Goal: Information Seeking & Learning: Understand process/instructions

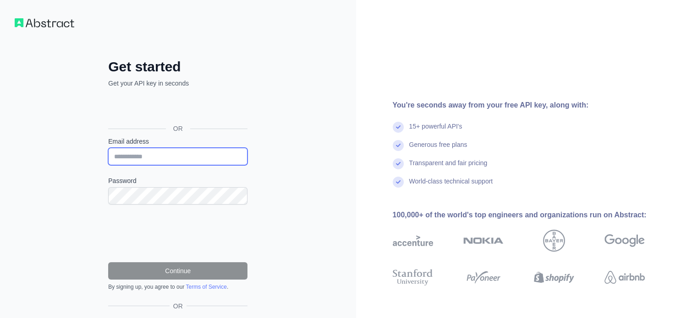
click at [205, 152] on input "Email address" at bounding box center [177, 156] width 139 height 17
type input "**********"
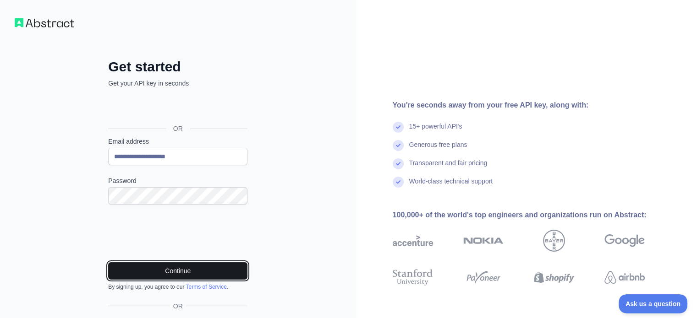
click at [211, 264] on button "Continue" at bounding box center [177, 270] width 139 height 17
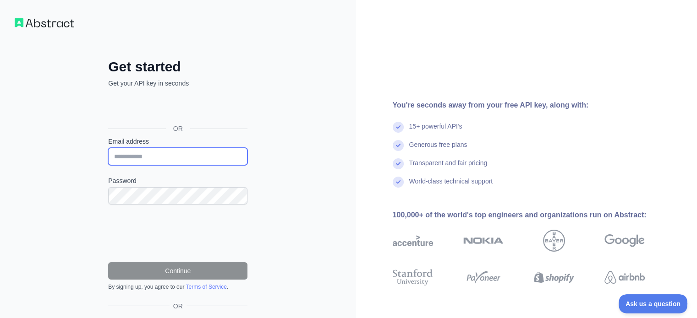
click at [145, 151] on input "Email address" at bounding box center [177, 156] width 139 height 17
type input "**********"
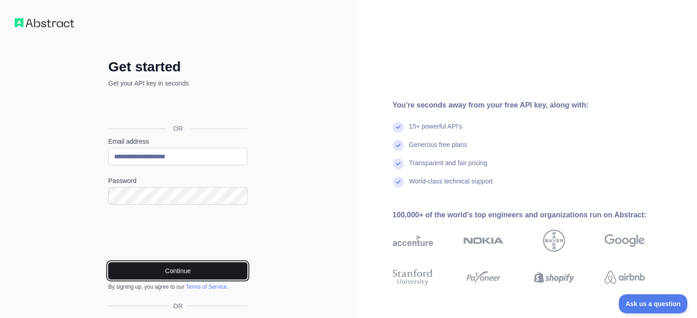
click at [188, 269] on button "Continue" at bounding box center [177, 270] width 139 height 17
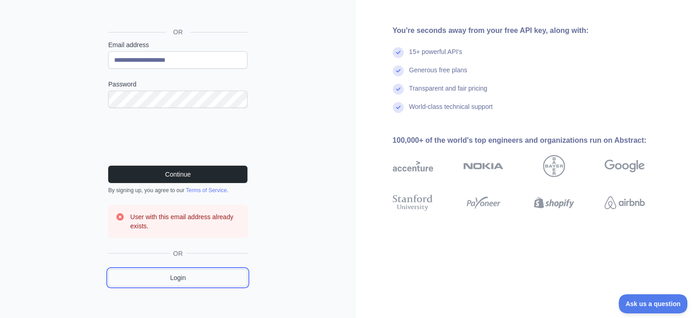
click at [207, 280] on link "Login" at bounding box center [177, 277] width 139 height 17
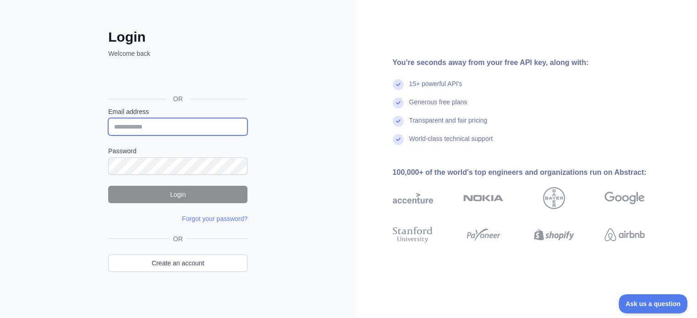
click at [159, 130] on input "Email address" at bounding box center [177, 126] width 139 height 17
type input "**********"
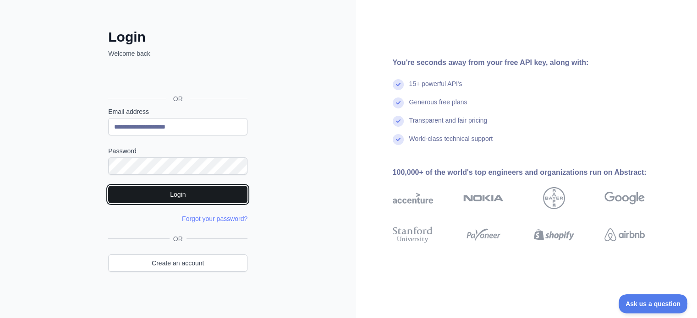
click at [185, 195] on button "Login" at bounding box center [177, 194] width 139 height 17
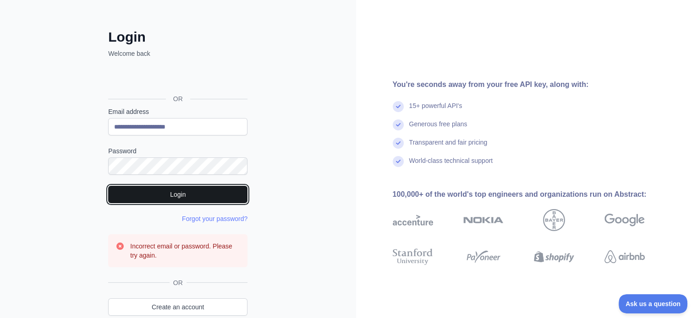
click at [190, 191] on button "Login" at bounding box center [177, 194] width 139 height 17
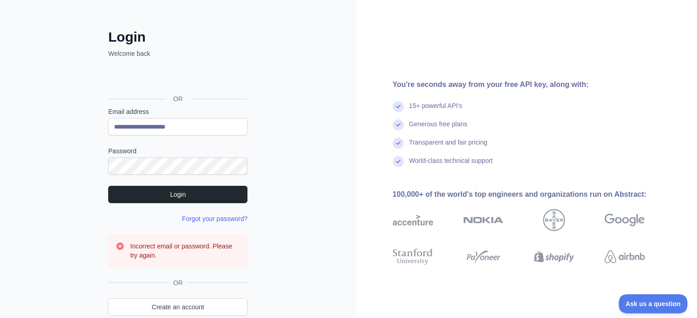
click at [198, 219] on link "Forgot your password?" at bounding box center [215, 218] width 66 height 7
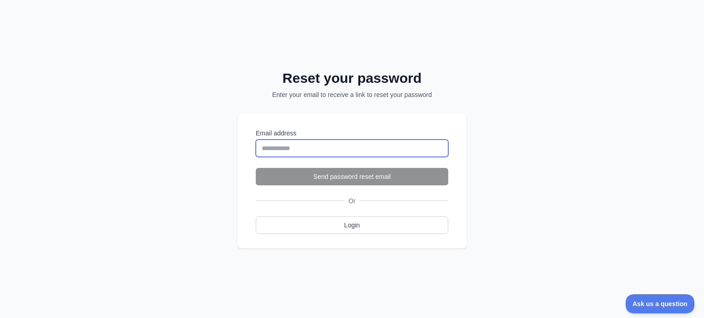
click at [288, 149] on input "Email address" at bounding box center [352, 148] width 192 height 17
type input "**********"
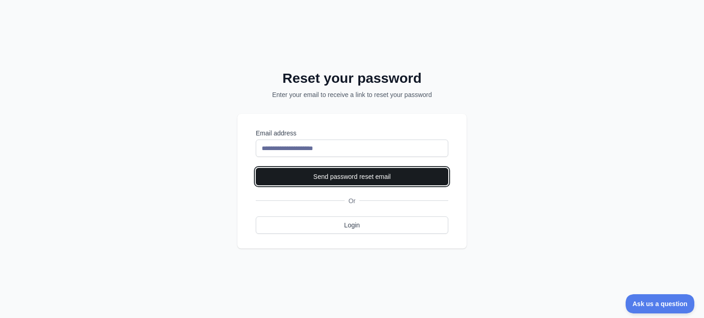
click at [311, 177] on button "Send password reset email" at bounding box center [352, 176] width 192 height 17
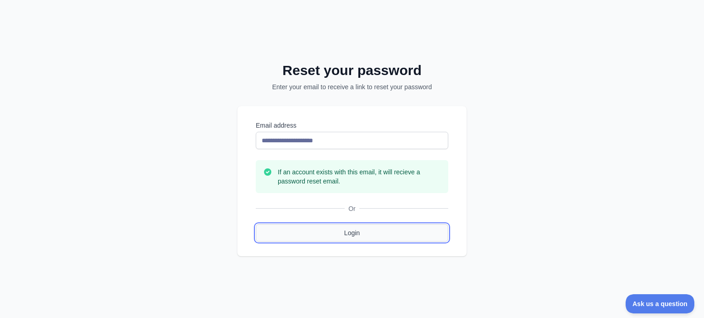
click at [327, 236] on link "Login" at bounding box center [352, 232] width 192 height 17
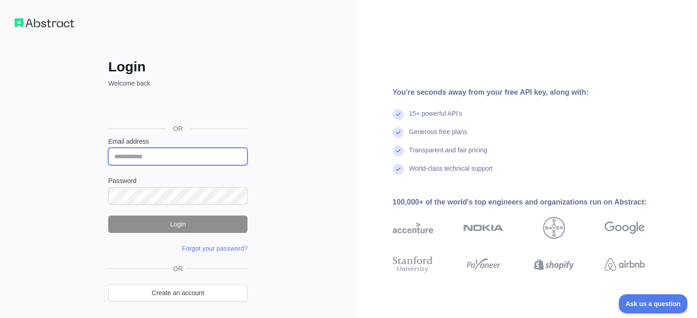
click at [203, 152] on input "Email address" at bounding box center [177, 156] width 139 height 17
type input "**********"
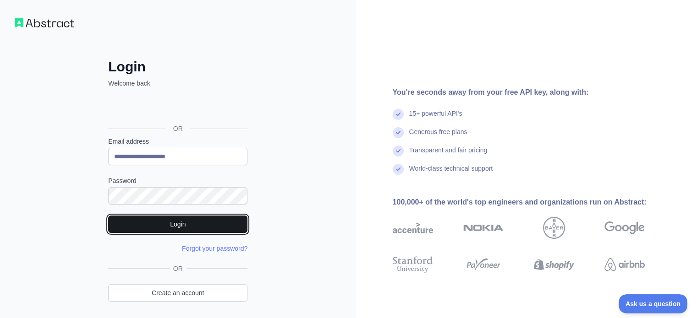
click at [192, 226] on button "Login" at bounding box center [177, 224] width 139 height 17
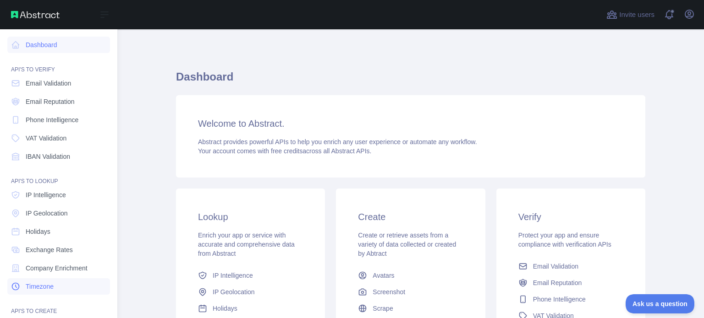
click at [53, 285] on span "Timezone" at bounding box center [40, 286] width 28 height 9
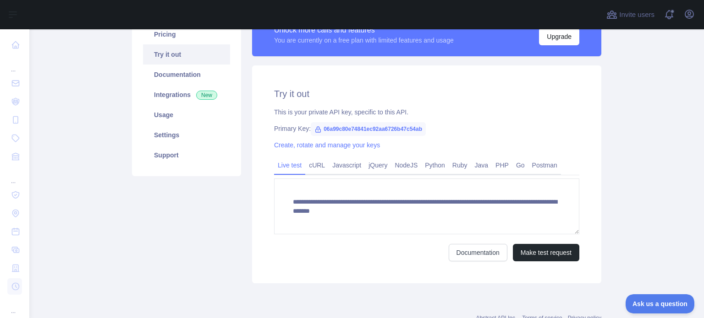
scroll to position [116, 0]
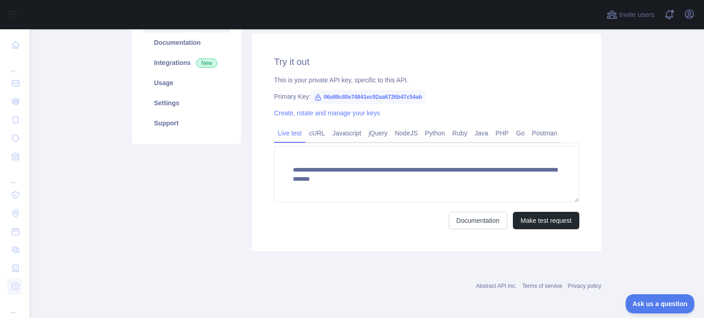
click at [381, 98] on span "06a99c80e74841ec92aa6726b47c54ab" at bounding box center [368, 97] width 115 height 14
click at [383, 96] on span "06a99c80e74841ec92aa6726b47c54ab" at bounding box center [368, 97] width 115 height 14
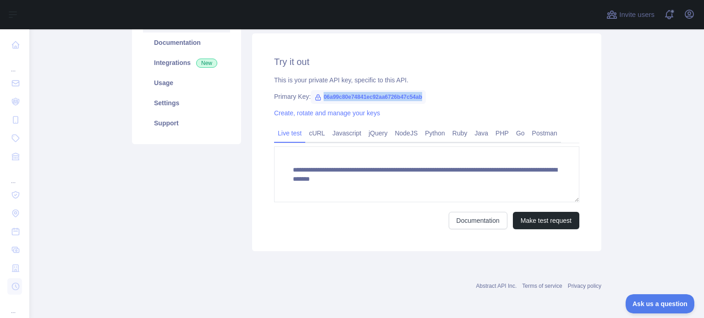
click at [383, 96] on span "06a99c80e74841ec92aa6726b47c54ab" at bounding box center [368, 97] width 115 height 14
click at [634, 203] on main "**********" at bounding box center [366, 173] width 674 height 289
click at [353, 96] on span "06a99c80e74841ec92aa6726b47c54ab" at bounding box center [368, 97] width 115 height 14
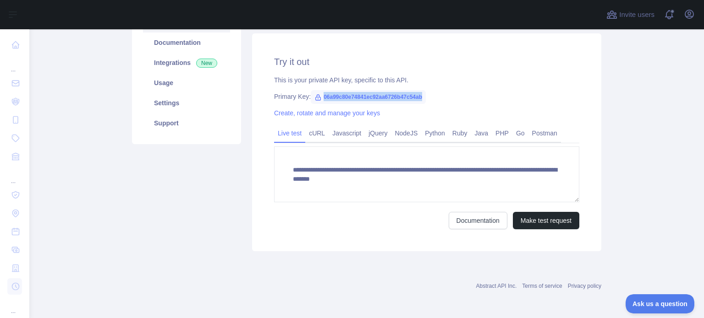
click at [353, 96] on span "06a99c80e74841ec92aa6726b47c54ab" at bounding box center [368, 97] width 115 height 14
drag, startPoint x: 317, startPoint y: 98, endPoint x: 419, endPoint y: 101, distance: 101.3
click at [419, 101] on span "06a99c80e74841ec92aa6726b47c54ab" at bounding box center [368, 97] width 115 height 14
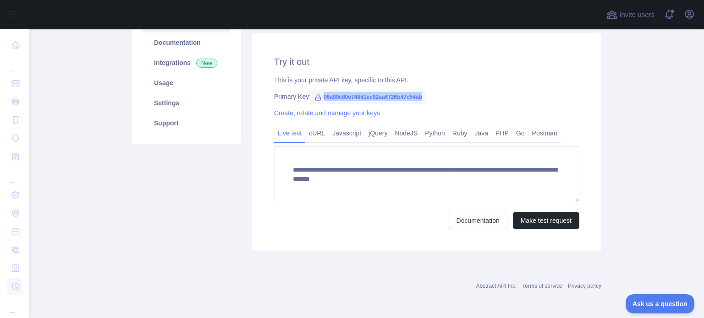
copy span "06a99c80e74841ec92aa6726b47c54ab"
click at [429, 141] on link "Python" at bounding box center [434, 133] width 27 height 15
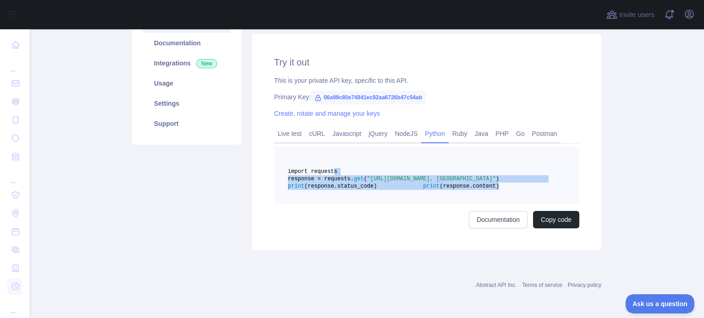
drag, startPoint x: 325, startPoint y: 169, endPoint x: 398, endPoint y: 213, distance: 84.8
click at [398, 204] on pre "import requests response = requests. get ( "[URL][DOMAIN_NAME], [GEOGRAPHIC_DAT…" at bounding box center [426, 175] width 305 height 57
copy code "import requests response = requests. get ( "[URL][DOMAIN_NAME], [GEOGRAPHIC_DAT…"
click at [161, 108] on link "Settings" at bounding box center [186, 103] width 87 height 20
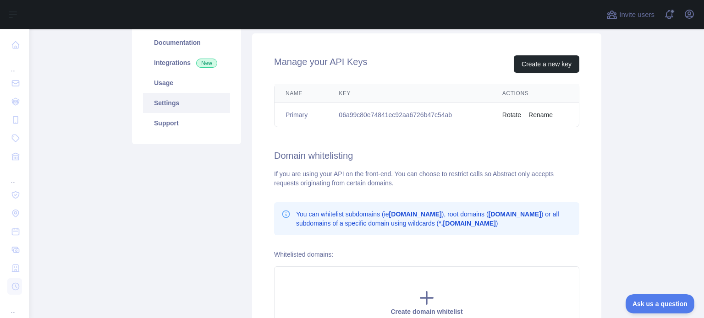
click at [629, 145] on main "Timezone API Pricing Try it out Documentation Integrations New Usage Settings S…" at bounding box center [366, 173] width 674 height 289
click at [185, 86] on link "Usage" at bounding box center [186, 83] width 87 height 20
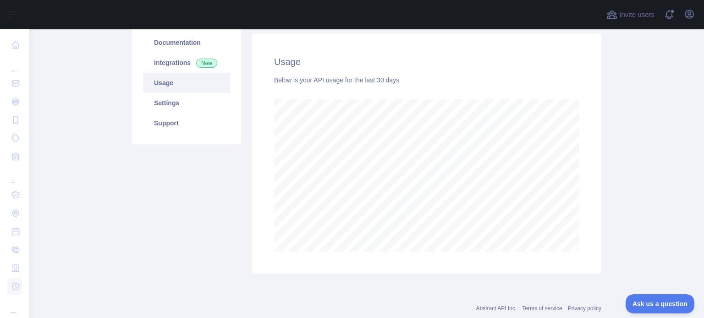
scroll to position [289, 667]
click at [186, 120] on link "Support" at bounding box center [186, 123] width 87 height 20
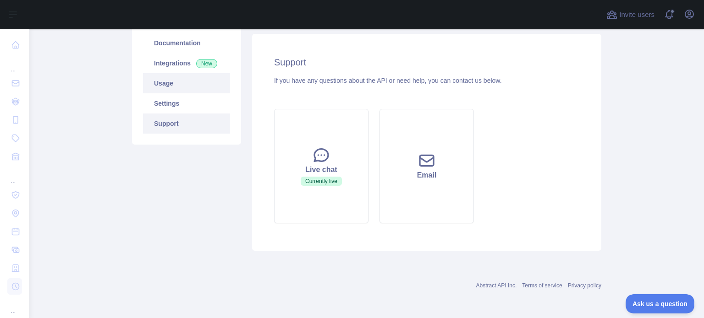
click at [178, 85] on link "Usage" at bounding box center [186, 83] width 87 height 20
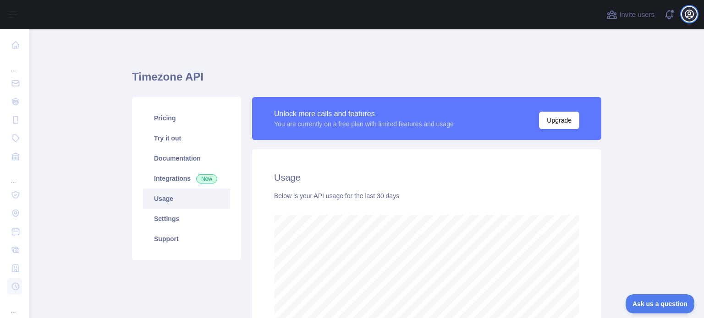
click at [691, 14] on icon "button" at bounding box center [688, 14] width 11 height 11
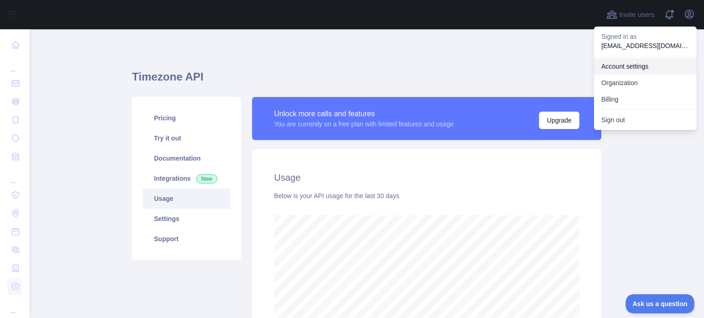
click at [628, 69] on link "Account settings" at bounding box center [645, 66] width 103 height 16
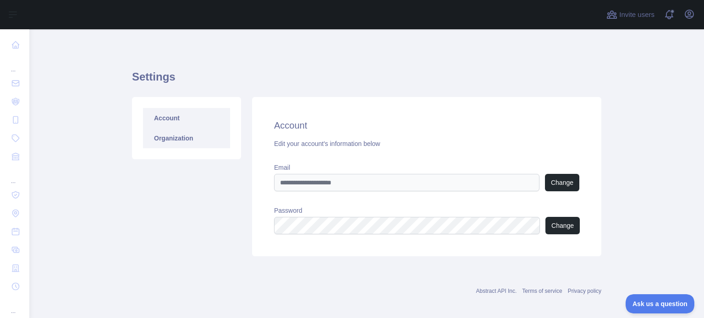
click at [191, 140] on link "Organization" at bounding box center [186, 138] width 87 height 20
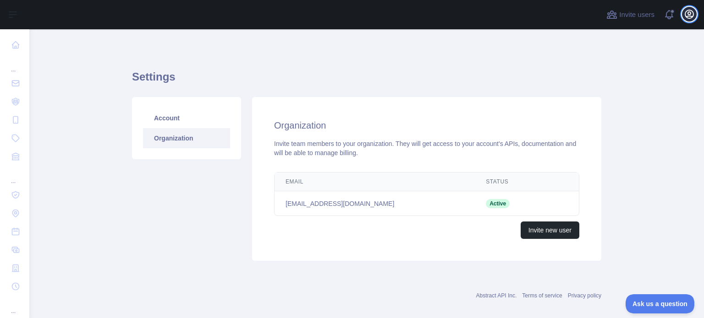
click at [684, 18] on icon "button" at bounding box center [688, 14] width 11 height 11
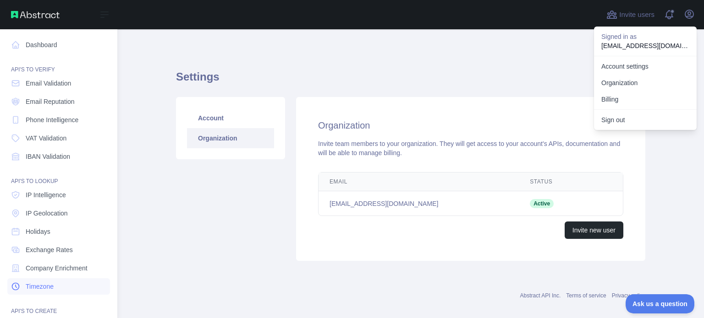
click at [38, 286] on span "Timezone" at bounding box center [40, 286] width 28 height 9
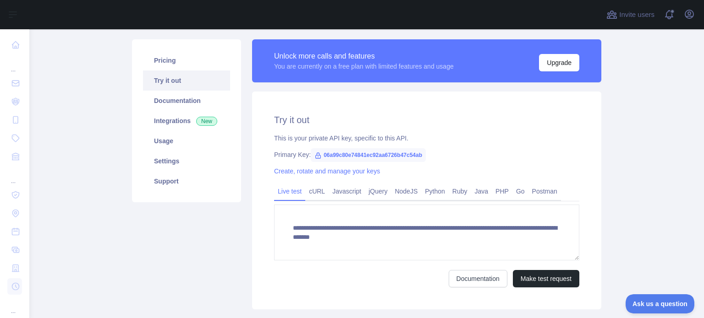
scroll to position [116, 0]
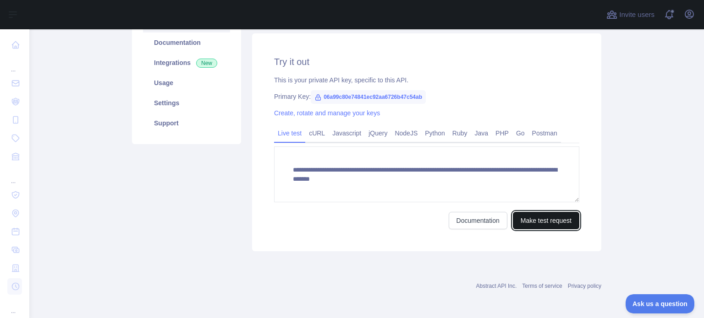
click at [524, 223] on button "Make test request" at bounding box center [546, 220] width 66 height 17
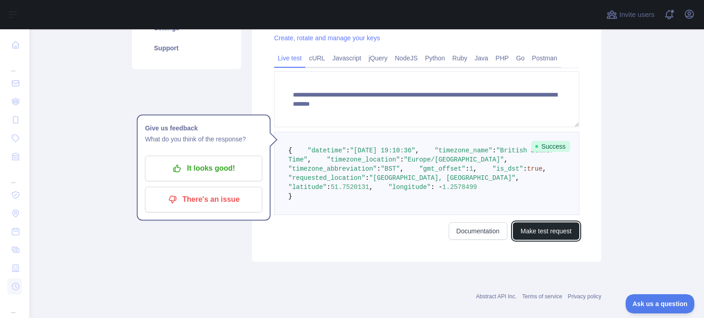
scroll to position [191, 0]
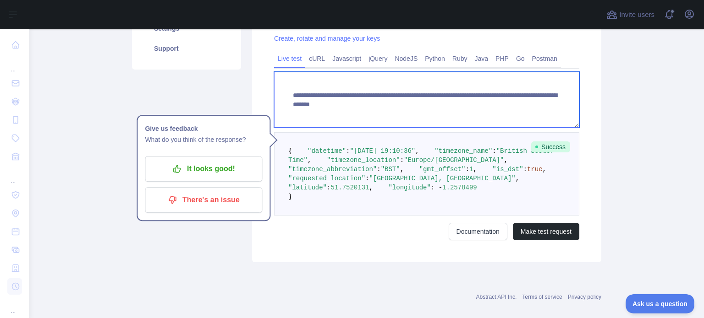
click at [462, 108] on textarea "**********" at bounding box center [426, 100] width 305 height 56
click at [514, 106] on textarea "**********" at bounding box center [426, 100] width 305 height 56
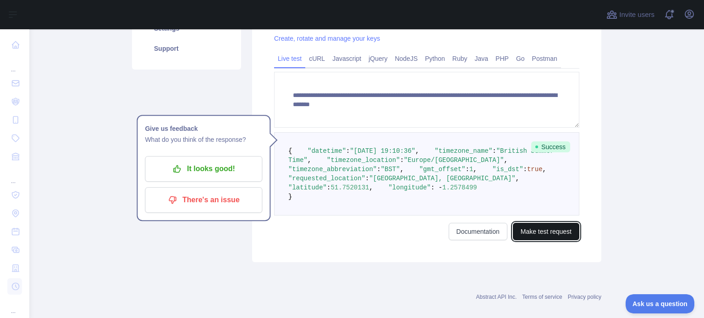
click at [541, 241] on button "Make test request" at bounding box center [546, 231] width 66 height 17
click at [393, 173] on span ""CDT"" at bounding box center [390, 169] width 19 height 7
click at [169, 318] on div at bounding box center [84, 318] width 169 height 0
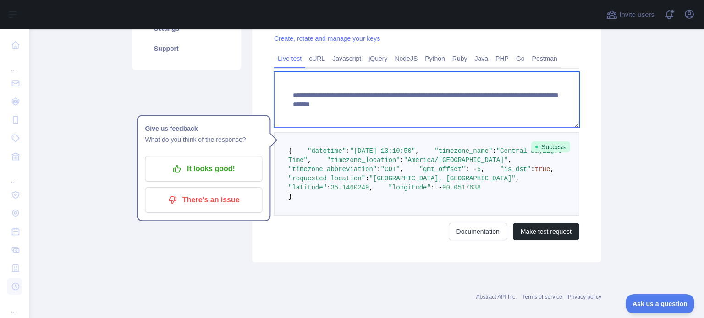
click at [466, 104] on textarea "**********" at bounding box center [426, 100] width 305 height 56
click at [499, 107] on textarea "**********" at bounding box center [426, 100] width 305 height 56
click at [491, 104] on textarea "**********" at bounding box center [426, 100] width 305 height 56
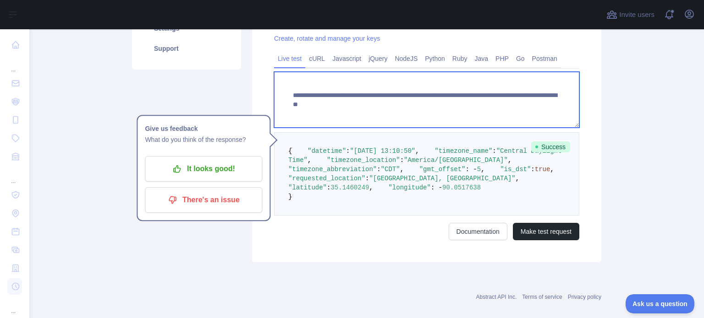
click at [491, 104] on textarea "**********" at bounding box center [426, 100] width 305 height 56
type textarea "**********"
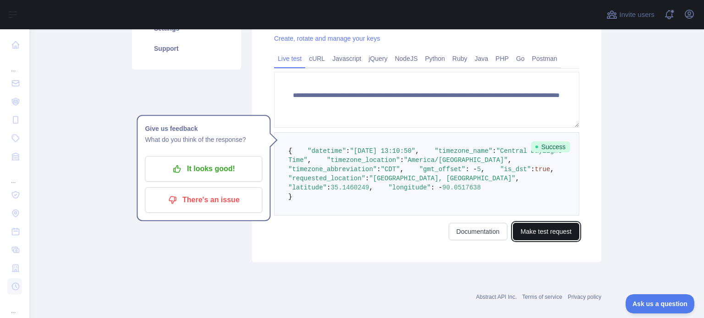
click at [536, 241] on button "Make test request" at bounding box center [546, 231] width 66 height 17
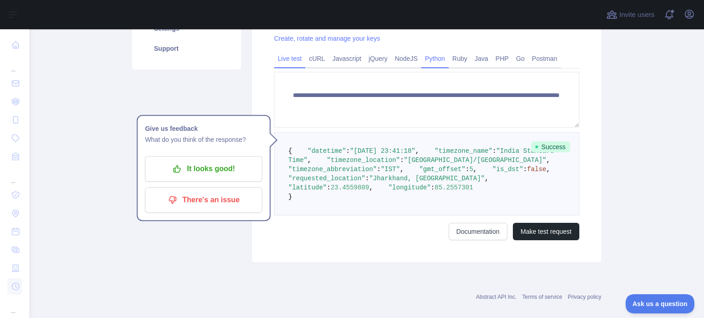
click at [427, 63] on link "Python" at bounding box center [434, 58] width 27 height 15
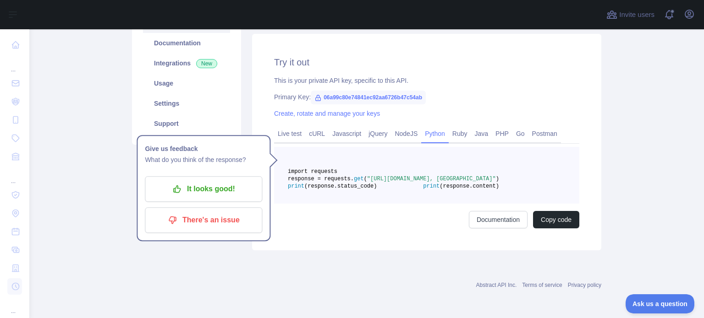
scroll to position [137, 0]
click at [201, 213] on p "There's an issue" at bounding box center [204, 221] width 104 height 16
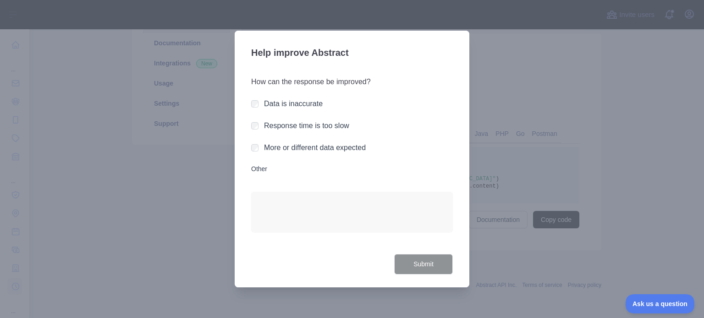
click at [258, 171] on label "Other" at bounding box center [352, 168] width 202 height 9
click at [258, 192] on textarea "Other" at bounding box center [352, 212] width 202 height 40
click at [153, 128] on div at bounding box center [352, 159] width 704 height 318
click at [431, 65] on h3 "Help improve Abstract" at bounding box center [352, 54] width 202 height 24
click at [599, 104] on div at bounding box center [352, 159] width 704 height 318
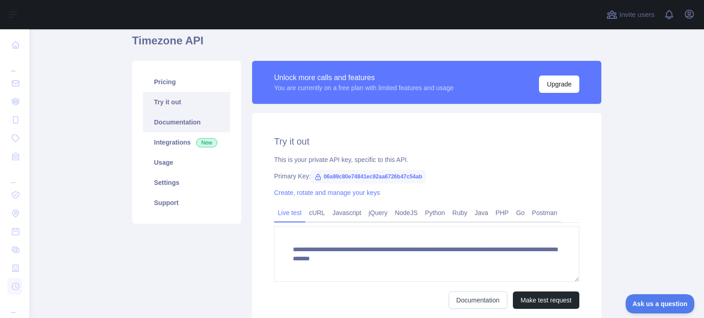
click at [153, 123] on link "Documentation" at bounding box center [186, 122] width 87 height 20
click at [180, 145] on link "Integrations New" at bounding box center [186, 142] width 87 height 20
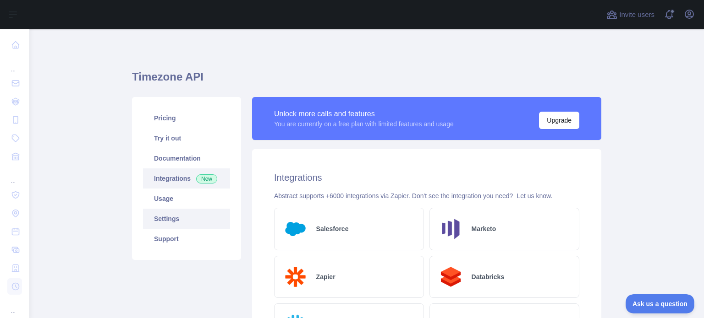
click at [169, 220] on link "Settings" at bounding box center [186, 219] width 87 height 20
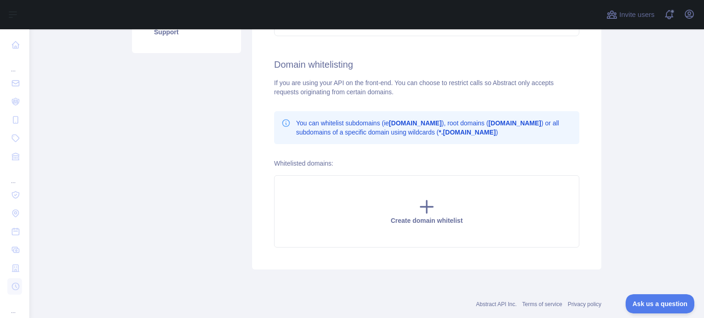
scroll to position [211, 0]
